Goal: Transaction & Acquisition: Purchase product/service

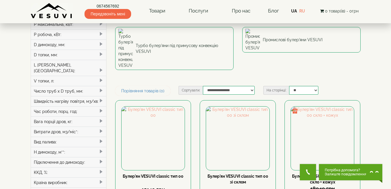
scroll to position [93, 0]
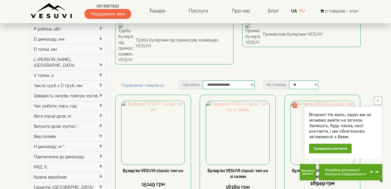
click at [379, 100] on icon "close button" at bounding box center [378, 100] width 3 height 3
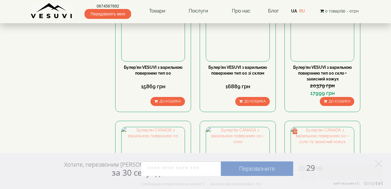
scroll to position [460, 0]
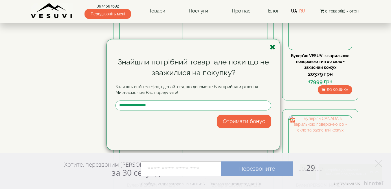
click at [272, 47] on icon "button" at bounding box center [273, 46] width 6 height 7
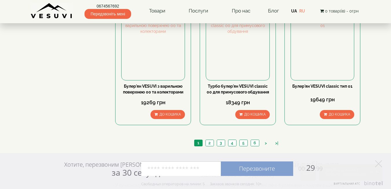
scroll to position [691, 0]
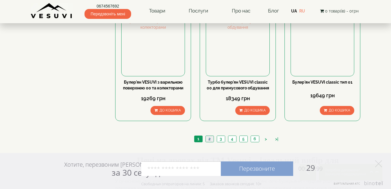
click at [209, 136] on link "2" at bounding box center [210, 139] width 8 height 6
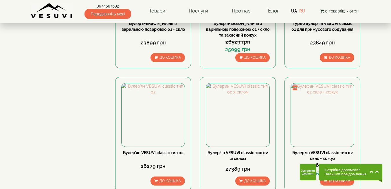
scroll to position [617, 0]
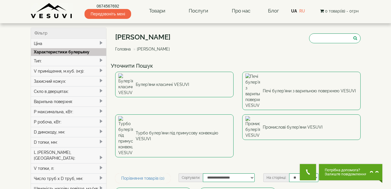
click at [101, 110] on span at bounding box center [101, 111] width 5 height 5
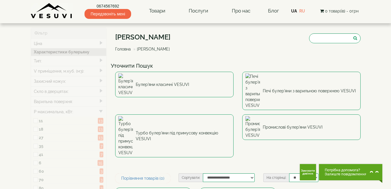
type input "*****"
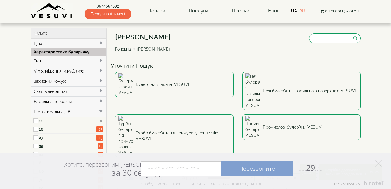
click at [226, 40] on div "Булер'яни VESUVI Головна Булер'яни VESUVI" at bounding box center [238, 44] width 246 height 32
click at [101, 42] on span at bounding box center [101, 43] width 5 height 5
